Goal: Use online tool/utility: Utilize a website feature to perform a specific function

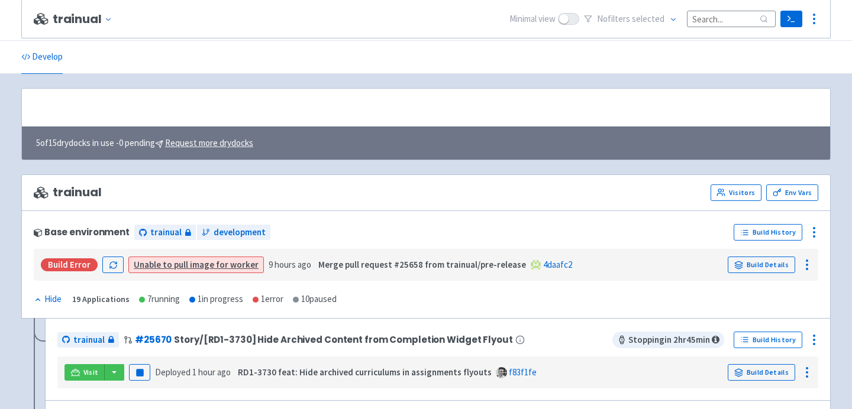
scroll to position [183, 0]
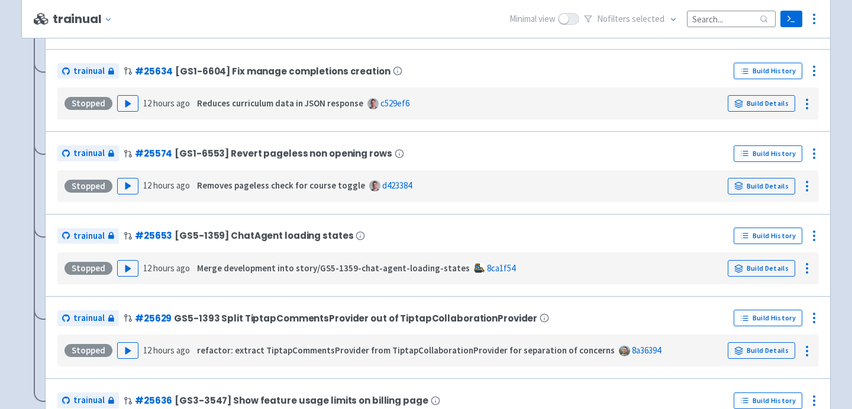
scroll to position [1012, 0]
click at [121, 275] on button "Play" at bounding box center [127, 268] width 21 height 17
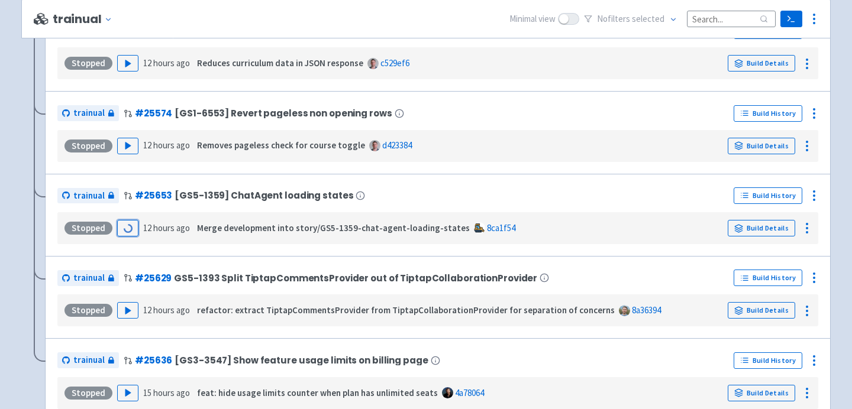
scroll to position [1056, 0]
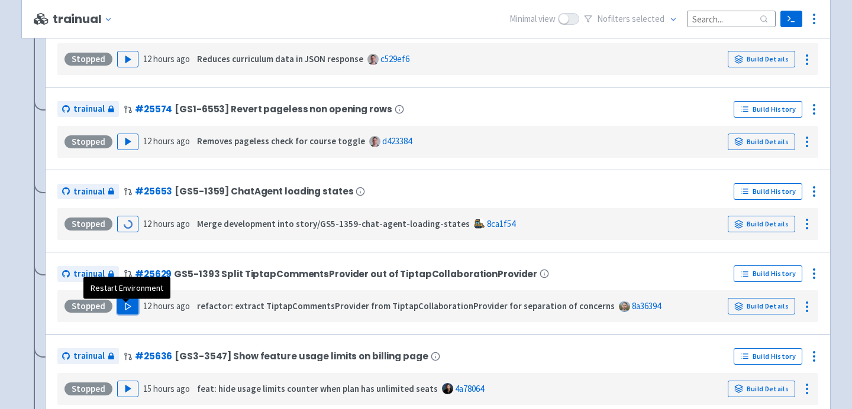
click at [126, 311] on icon "button" at bounding box center [128, 306] width 9 height 9
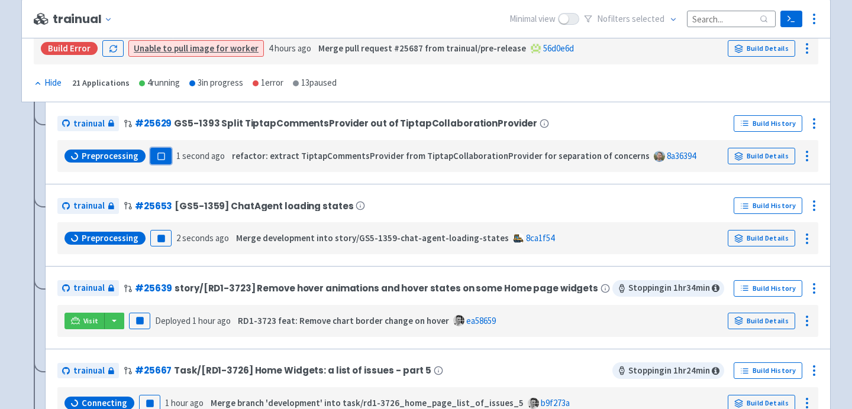
scroll to position [213, 0]
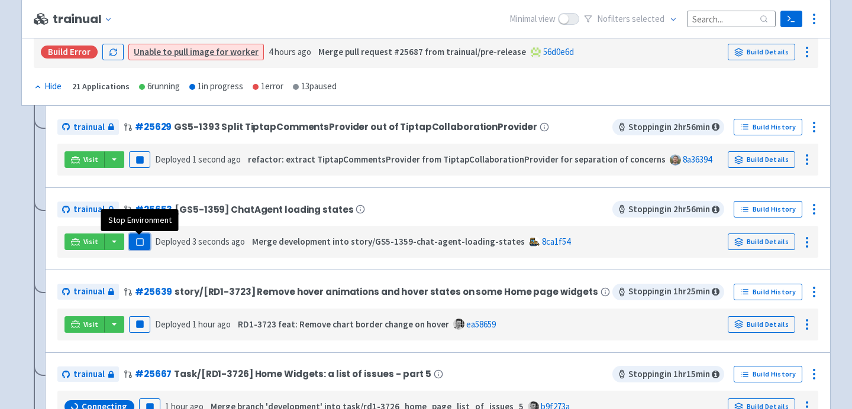
click at [133, 247] on button "Pause" at bounding box center [139, 242] width 21 height 17
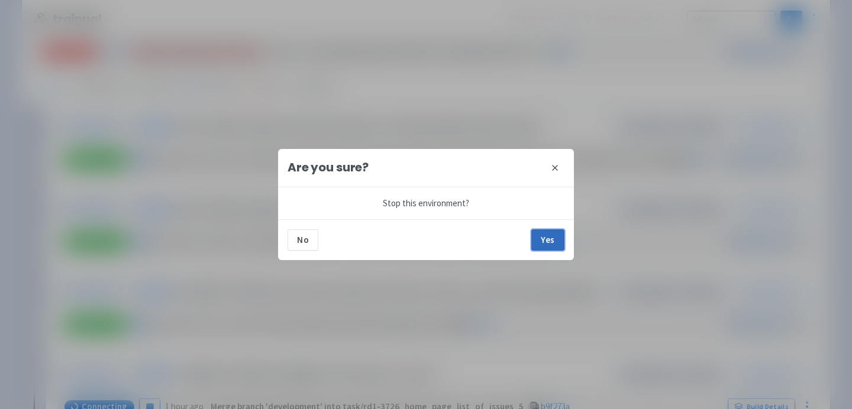
click at [549, 250] on button "Yes" at bounding box center [547, 240] width 33 height 21
